Goal: Task Accomplishment & Management: Use online tool/utility

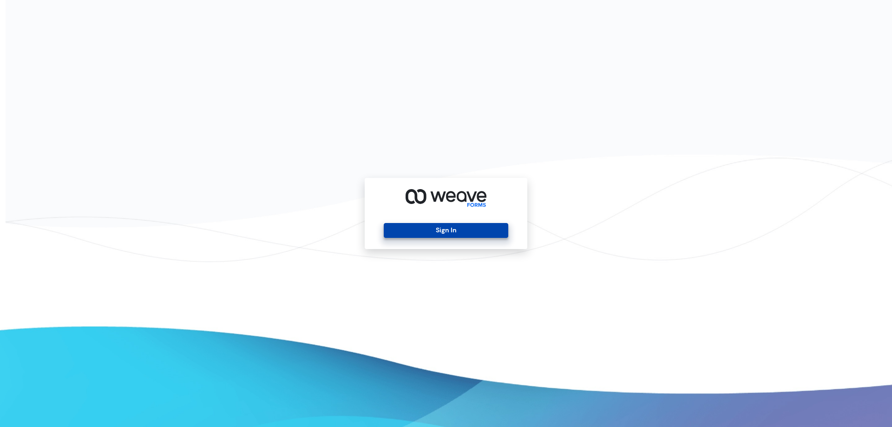
click at [423, 231] on button "Sign In" at bounding box center [446, 230] width 124 height 15
